Goal: Task Accomplishment & Management: Manage account settings

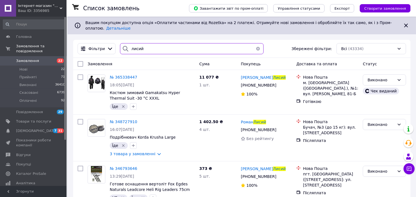
drag, startPoint x: 130, startPoint y: 44, endPoint x: 158, endPoint y: 48, distance: 28.5
click at [158, 48] on input "лисий" at bounding box center [192, 48] width 144 height 11
paste input "365918461"
type input "365918461"
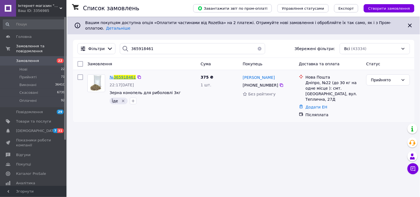
click at [126, 75] on span "365918461" at bounding box center [125, 77] width 22 height 4
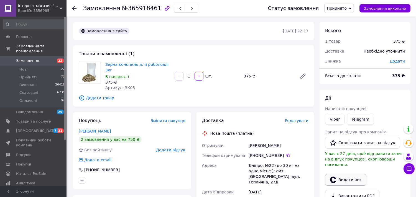
click at [345, 178] on button "Видати чек" at bounding box center [345, 180] width 41 height 12
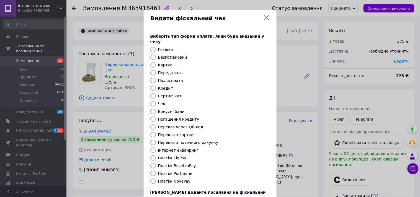
click at [298, 117] on div "Видати фіскальний чек Виберіть тип форми оплати, який буде вказаний у чеку Готі…" at bounding box center [210, 124] width 420 height 249
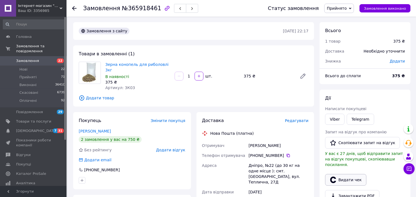
click at [347, 176] on button "Видати чек" at bounding box center [345, 180] width 41 height 12
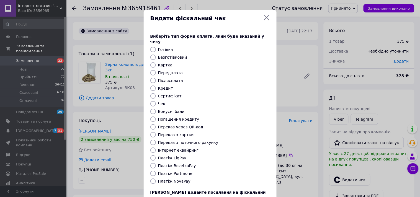
click at [138, 161] on div "Видати фіскальний чек Виберіть тип форми оплати, який буде вказаний у чеку Готі…" at bounding box center [210, 124] width 420 height 249
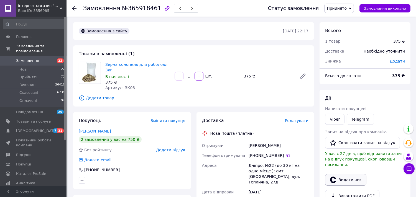
click at [347, 175] on button "Видати чек" at bounding box center [345, 180] width 41 height 12
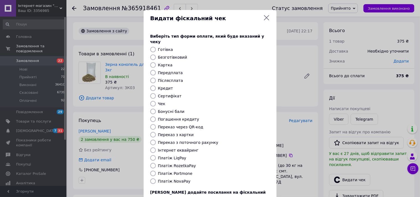
click at [152, 179] on input "Платіж NovaPay" at bounding box center [153, 182] width 6 height 6
radio input "true"
click at [272, 193] on div "Виберіть тип форми оплати, який буде вказаний у чеку Готівка Безготівковий Карт…" at bounding box center [210, 124] width 133 height 194
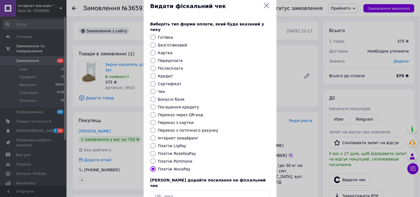
scroll to position [41, 0]
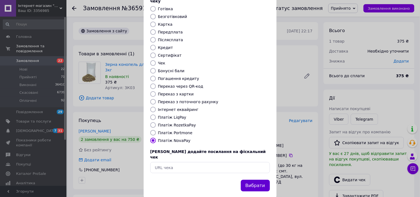
click at [257, 180] on button "Вибрати" at bounding box center [255, 186] width 29 height 12
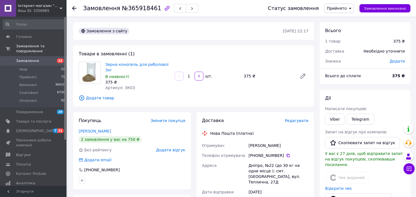
click at [75, 9] on icon at bounding box center [74, 8] width 4 height 4
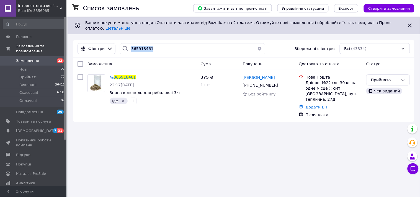
click at [129, 44] on div "365918461" at bounding box center [192, 48] width 145 height 11
click at [152, 44] on input "365918461" at bounding box center [192, 48] width 145 height 11
type input "3"
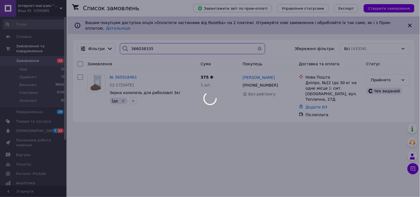
type input "366038335"
